Goal: Obtain resource: Obtain resource

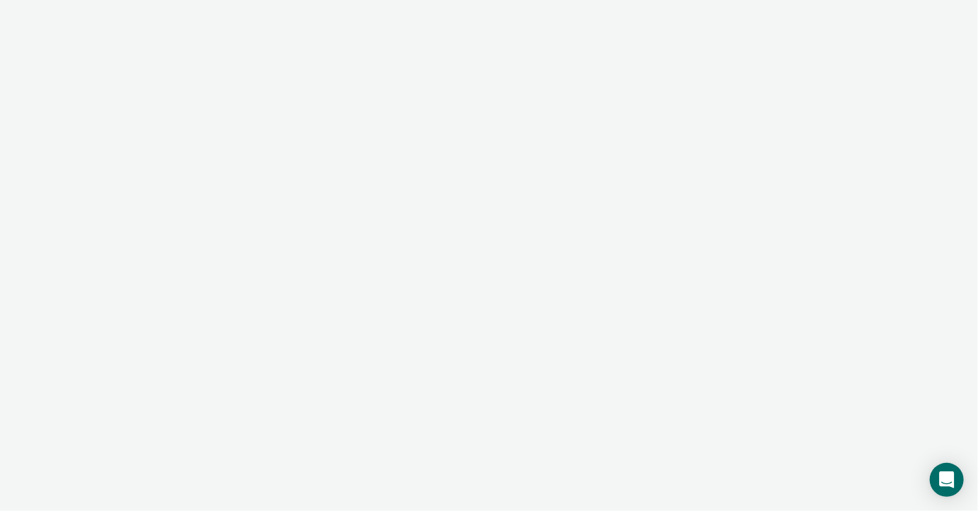
click at [349, 185] on div at bounding box center [489, 255] width 978 height 511
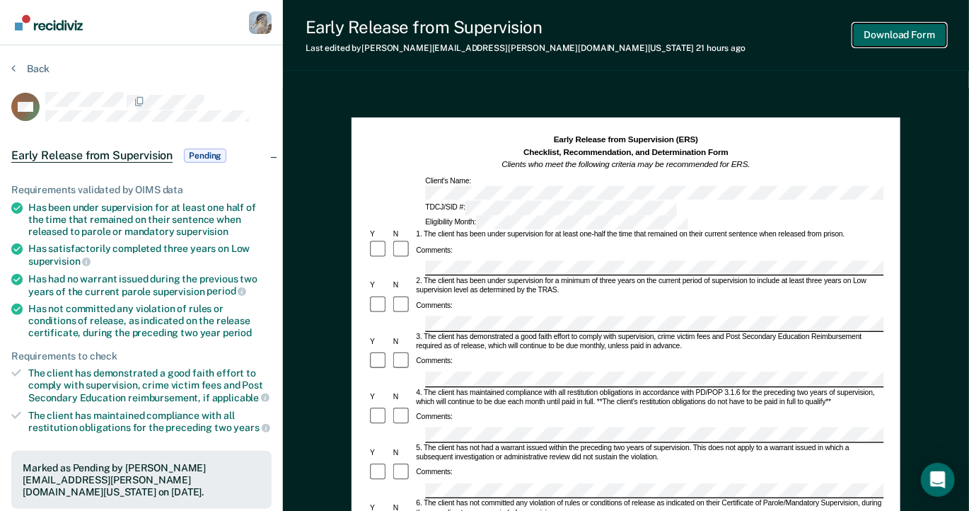
click at [866, 30] on button "Download Form" at bounding box center [899, 34] width 93 height 23
